Goal: Check status: Check status

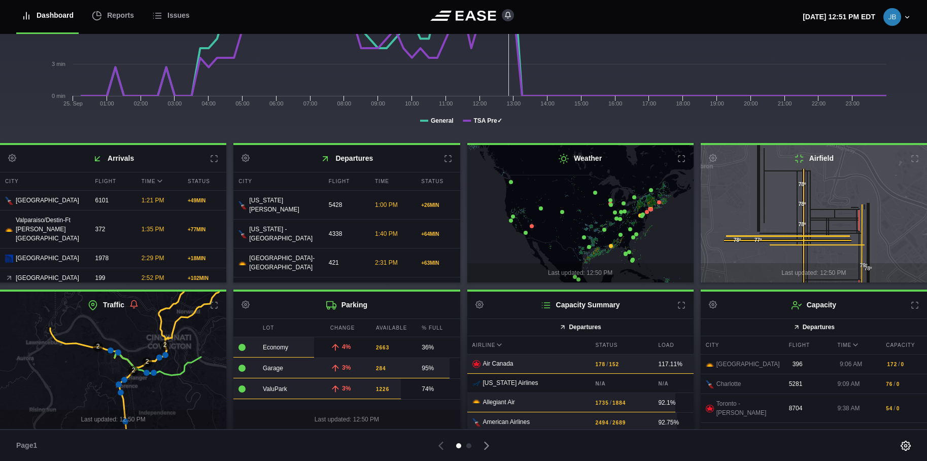
click at [165, 355] on icon at bounding box center [165, 355] width 6 height 6
click at [118, 353] on icon at bounding box center [118, 353] width 6 height 6
drag, startPoint x: 685, startPoint y: 357, endPoint x: 679, endPoint y: 341, distance: 17.7
click at [679, 341] on div "Airline Status Load .st0{fill:#F01428;} .st1{fill:#2E2A25;} Air Canada 178 / 15…" at bounding box center [580, 452] width 226 height 233
drag, startPoint x: 679, startPoint y: 341, endPoint x: 675, endPoint y: 306, distance: 34.7
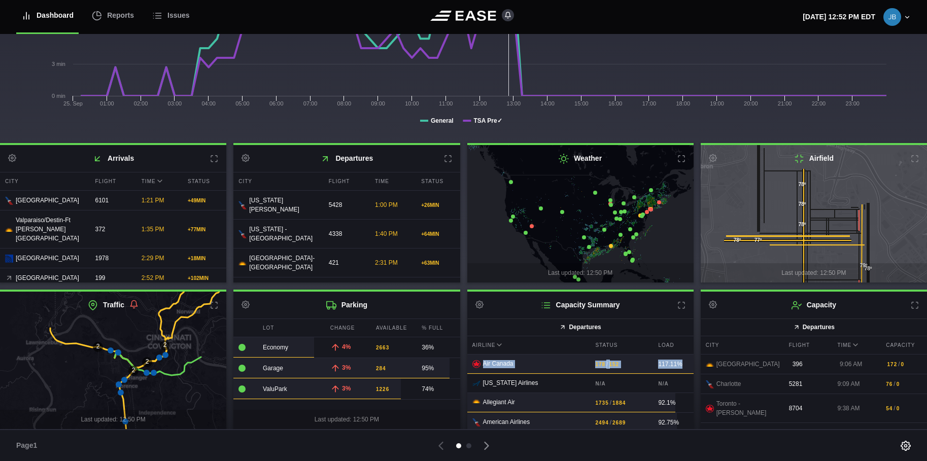
click at [677, 306] on icon at bounding box center [681, 305] width 8 height 8
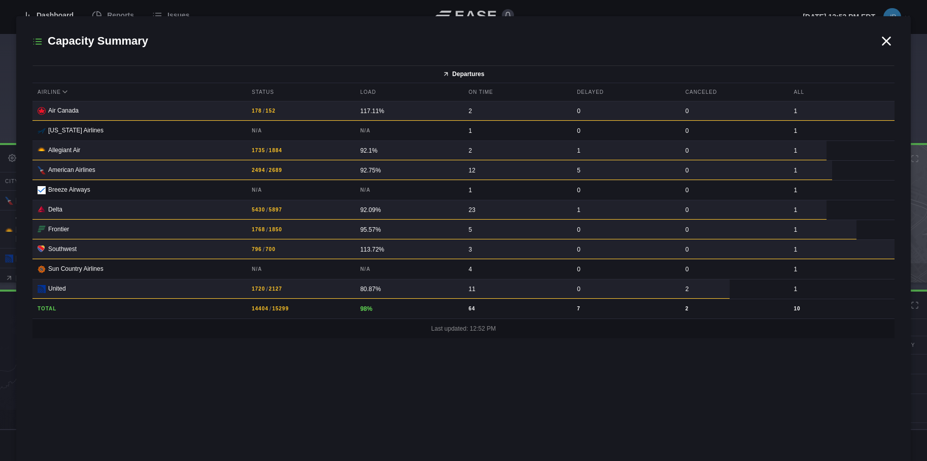
click at [675, 306] on div "7" at bounding box center [625, 309] width 106 height 18
click at [889, 39] on icon at bounding box center [887, 41] width 8 height 8
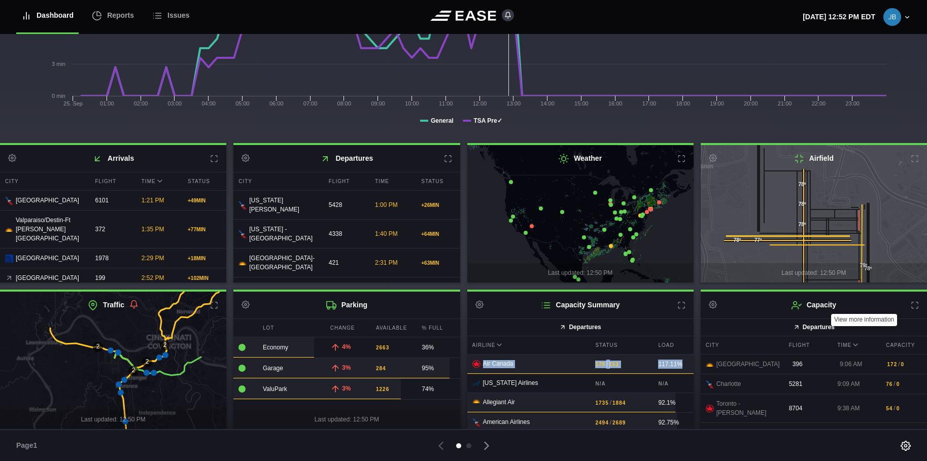
click at [911, 306] on icon at bounding box center [915, 305] width 8 height 8
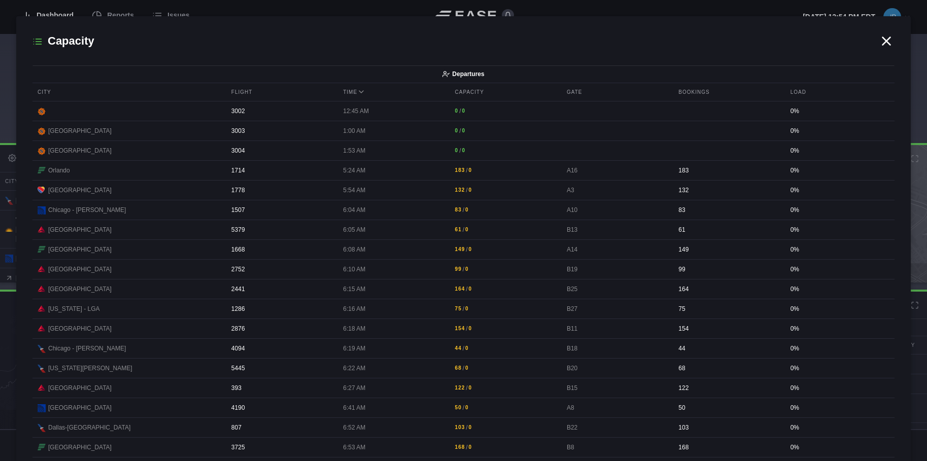
click at [883, 41] on icon at bounding box center [887, 41] width 8 height 8
